Goal: Information Seeking & Learning: Learn about a topic

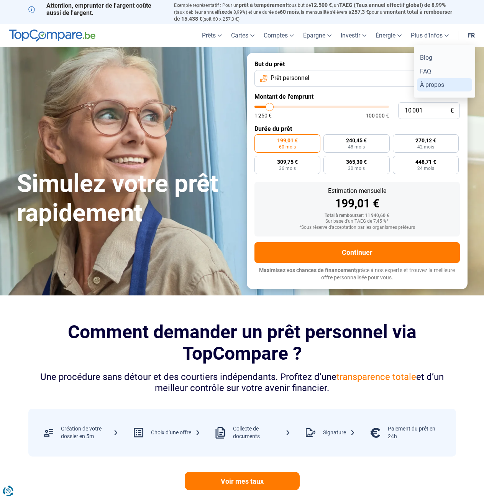
click at [430, 85] on link "À propos" at bounding box center [444, 84] width 55 height 13
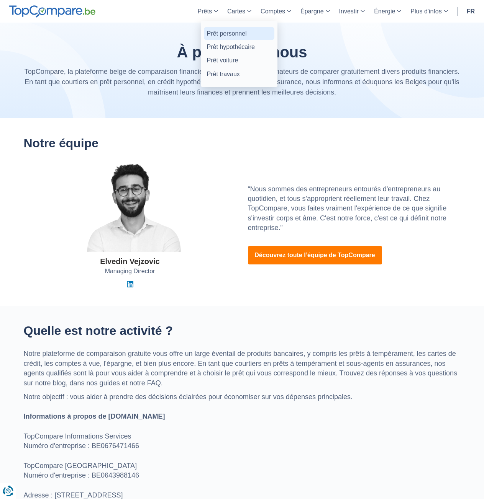
click at [217, 30] on link "Prêt personnel" at bounding box center [239, 33] width 70 height 13
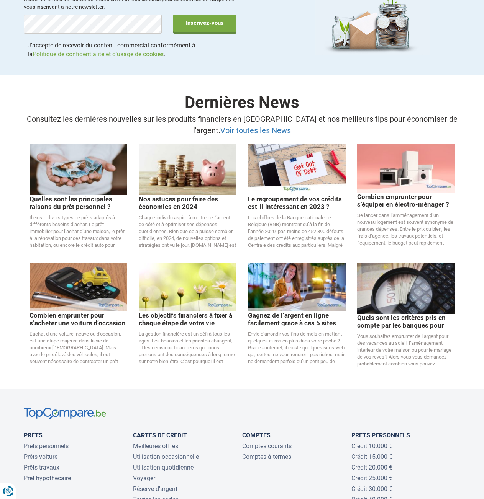
scroll to position [1519, 0]
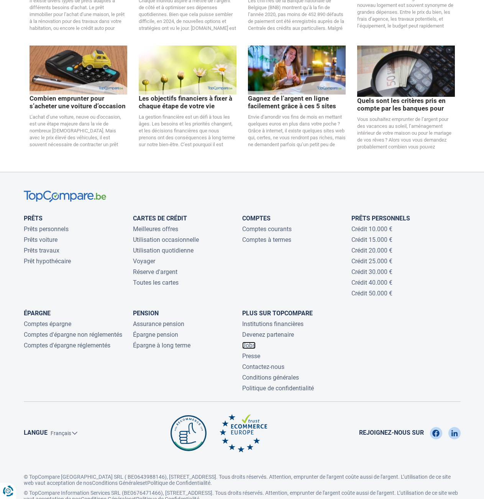
click at [251, 342] on link "Jobs" at bounding box center [248, 345] width 13 height 7
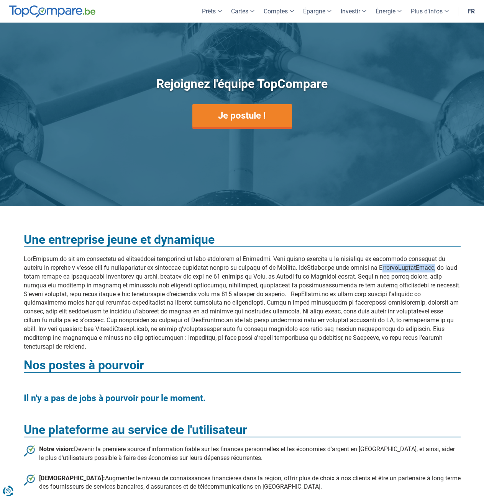
drag, startPoint x: 395, startPoint y: 268, endPoint x: 452, endPoint y: 269, distance: 57.1
click at [452, 269] on div "Une entreprise jeune et dynamique Nos postes à pourvoir Il n'y a pas de jobs à …" at bounding box center [242, 449] width 448 height 447
copy div "CompareGlobalGroup"
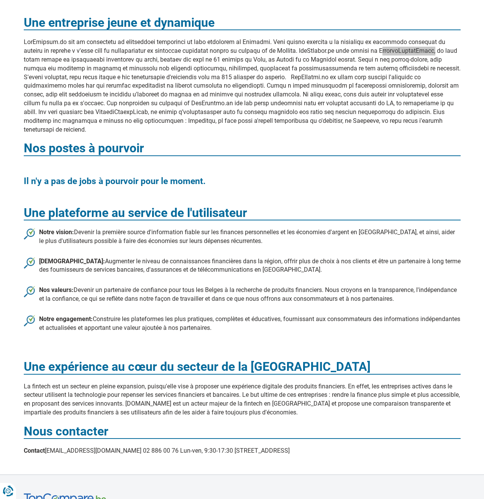
scroll to position [434, 0]
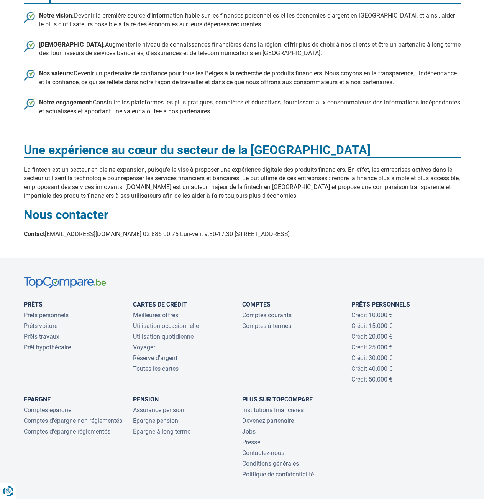
drag, startPoint x: 289, startPoint y: 232, endPoint x: 195, endPoint y: 236, distance: 94.3
click at [195, 236] on div "Une entreprise jeune et dynamique Nos postes à pourvoir Il n'y a pas de jobs à …" at bounding box center [242, 15] width 448 height 447
copy div "Rue de Livourne 7 1060 Bruxelles"
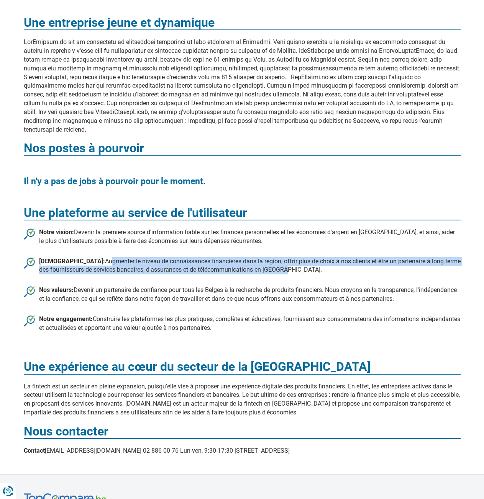
drag, startPoint x: 86, startPoint y: 261, endPoint x: 270, endPoint y: 268, distance: 183.9
click at [270, 268] on li "Notre mission: Augmenter le niveau de connaissances financières dans la région,…" at bounding box center [242, 266] width 437 height 18
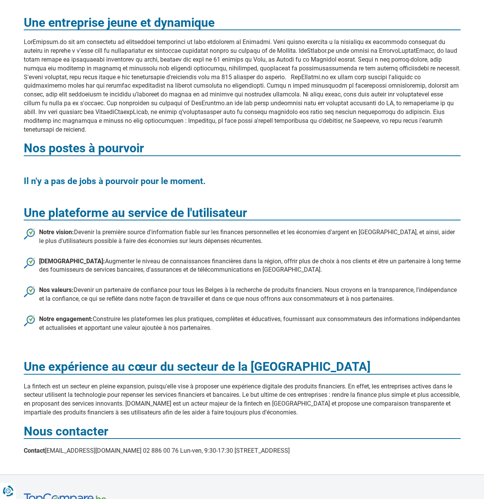
click at [294, 267] on li "Notre mission: Augmenter le niveau de connaissances financières dans la région,…" at bounding box center [242, 266] width 437 height 18
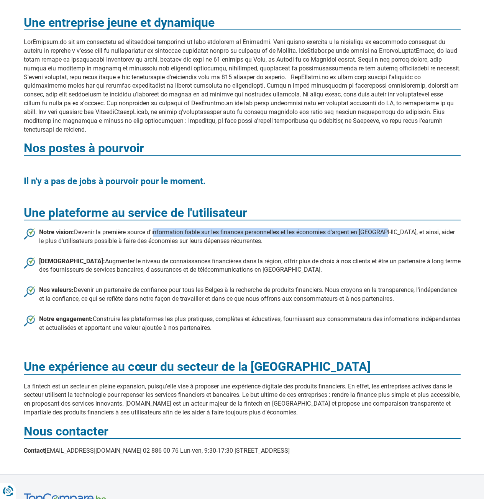
drag, startPoint x: 153, startPoint y: 232, endPoint x: 376, endPoint y: 234, distance: 223.2
click at [384, 234] on li "Notre vision: Devenir la première source d'information fiable sur les finances …" at bounding box center [242, 237] width 437 height 18
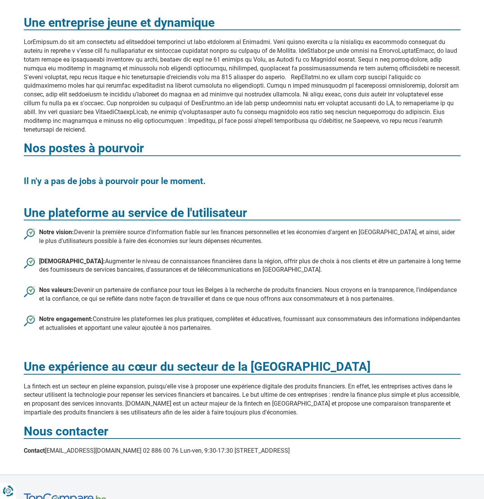
drag, startPoint x: 375, startPoint y: 234, endPoint x: 310, endPoint y: 243, distance: 66.1
click at [310, 243] on li "Notre vision: Devenir la première source d'information fiable sur les finances …" at bounding box center [242, 237] width 437 height 18
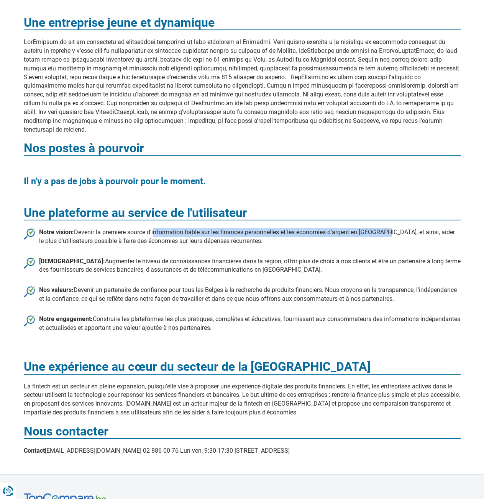
drag, startPoint x: 154, startPoint y: 233, endPoint x: 387, endPoint y: 232, distance: 232.8
click at [387, 232] on li "Notre vision: Devenir la première source d'information fiable sur les finances …" at bounding box center [242, 237] width 437 height 18
copy li "information fiable sur les finances personnelles et les économies d'argent en B…"
